Goal: Information Seeking & Learning: Learn about a topic

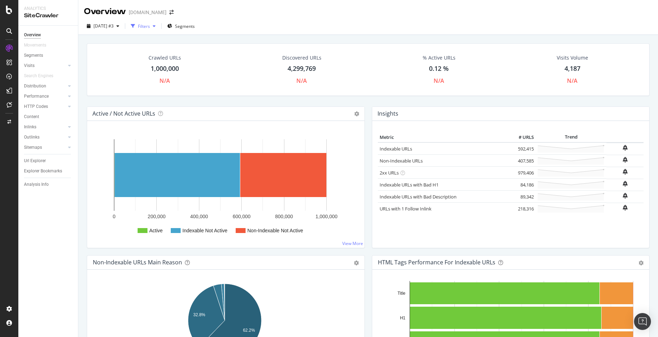
click at [150, 27] on div "Filters" at bounding box center [144, 26] width 12 height 6
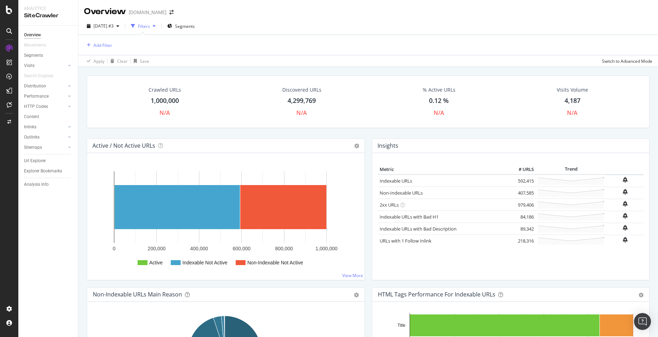
click at [150, 27] on div "Filters" at bounding box center [144, 26] width 12 height 6
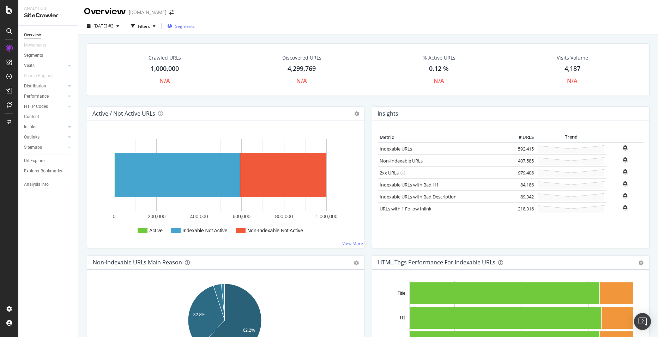
click at [189, 28] on span "Segments" at bounding box center [185, 26] width 20 height 6
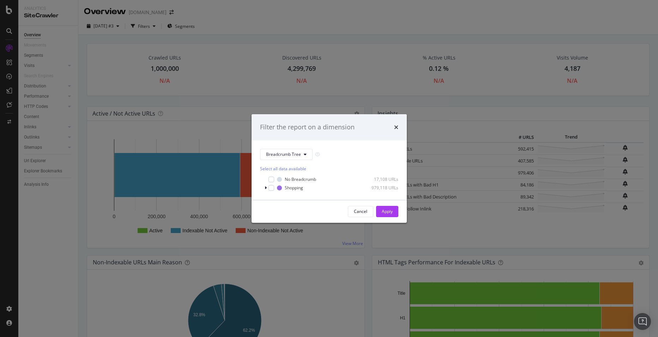
click at [239, 20] on div "Filter the report on a dimension Breadcrumb Tree Select all data available No B…" at bounding box center [329, 168] width 658 height 337
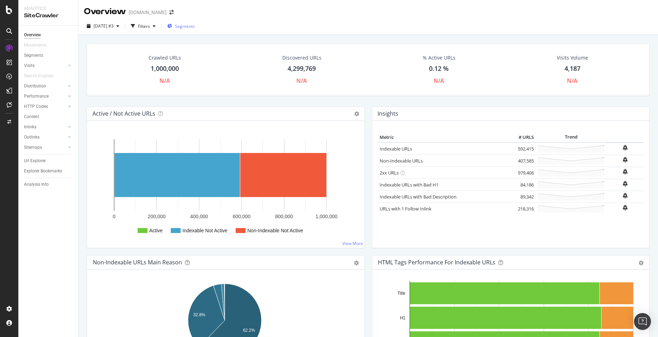
click at [195, 29] on span "Segments" at bounding box center [185, 26] width 20 height 6
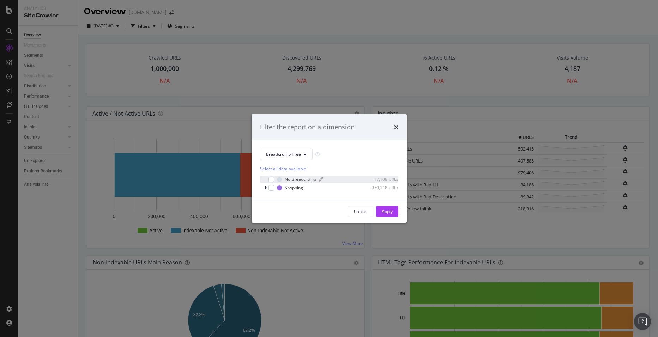
click at [291, 178] on div "No Breadcrumb" at bounding box center [300, 179] width 31 height 6
click at [384, 211] on div "Apply" at bounding box center [387, 211] width 11 height 6
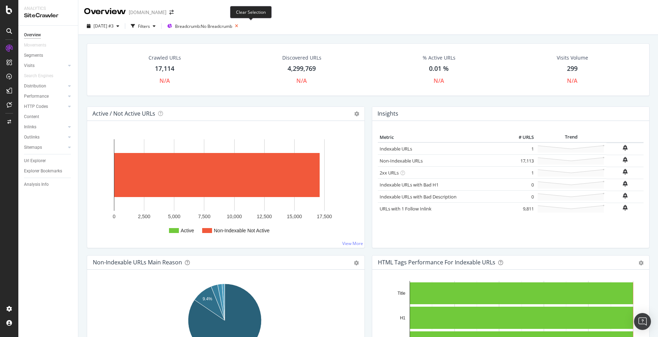
click at [241, 28] on icon at bounding box center [236, 26] width 9 height 10
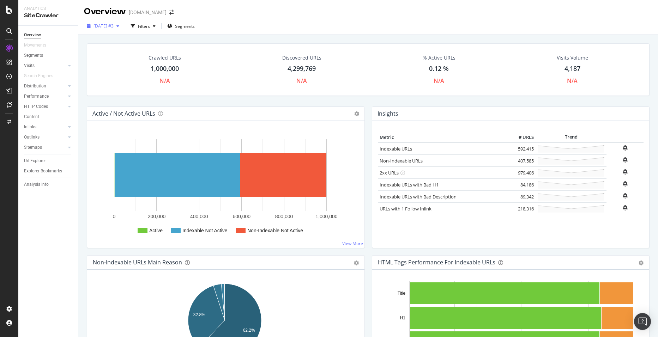
click at [114, 28] on span "2025 Oct. 2nd #3" at bounding box center [103, 26] width 20 height 6
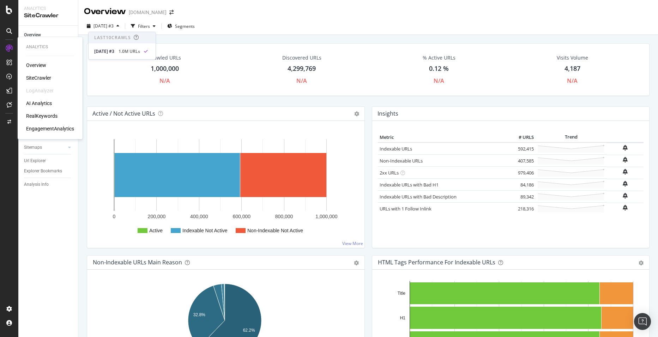
click at [34, 79] on div "SiteCrawler" at bounding box center [38, 77] width 25 height 7
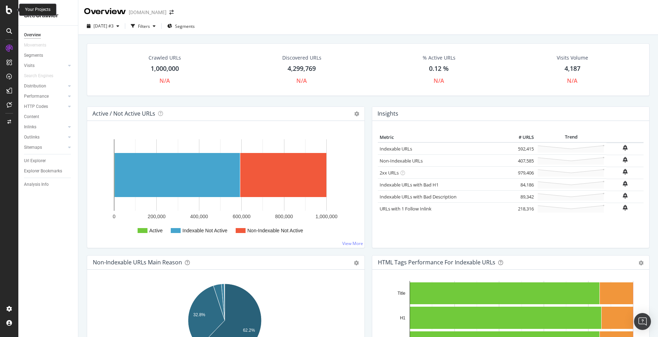
click at [10, 10] on icon at bounding box center [9, 10] width 6 height 8
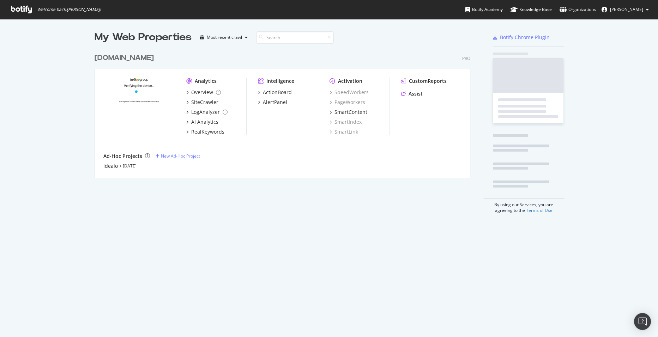
scroll to position [332, 647]
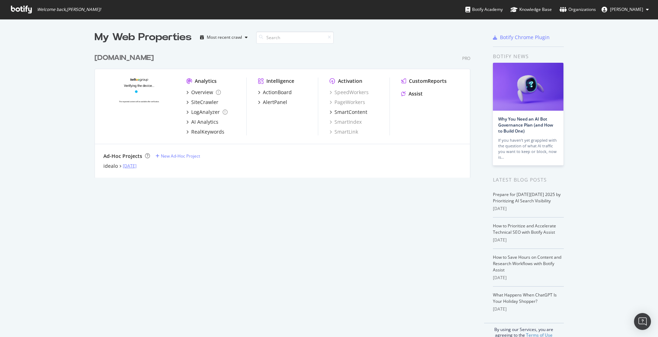
click at [124, 167] on link "[DATE]" at bounding box center [130, 166] width 14 height 6
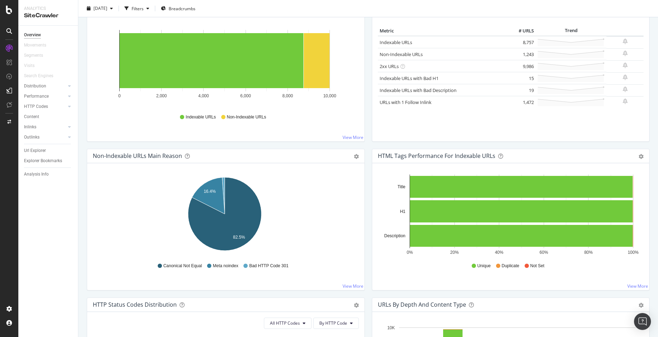
scroll to position [247, 0]
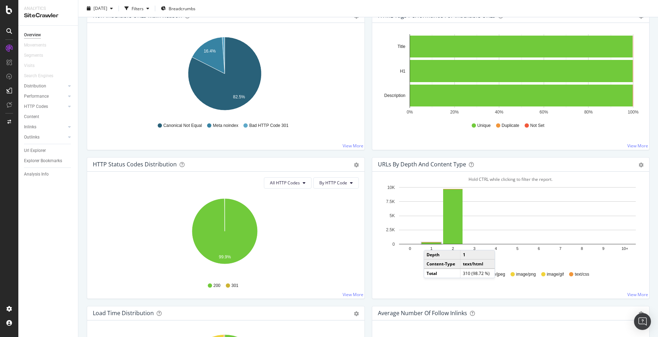
click at [428, 243] on rect "A chart." at bounding box center [430, 243] width 19 height 1
